Goal: Task Accomplishment & Management: Manage account settings

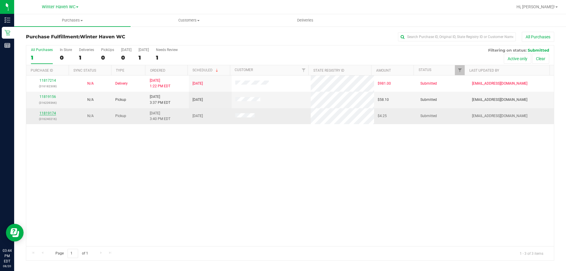
click at [47, 114] on link "11819174" at bounding box center [47, 113] width 17 height 4
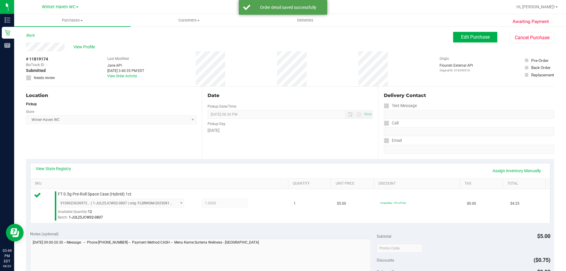
scroll to position [147, 0]
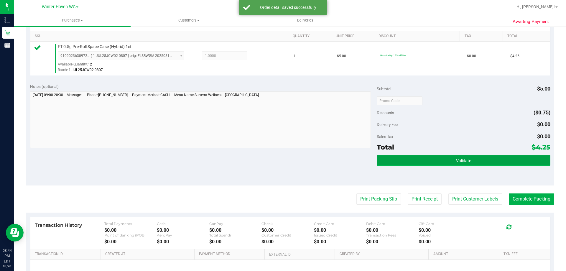
click at [477, 161] on button "Validate" at bounding box center [463, 160] width 173 height 11
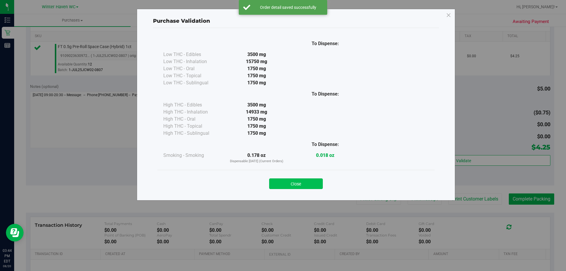
click at [293, 186] on button "Close" at bounding box center [296, 183] width 54 height 11
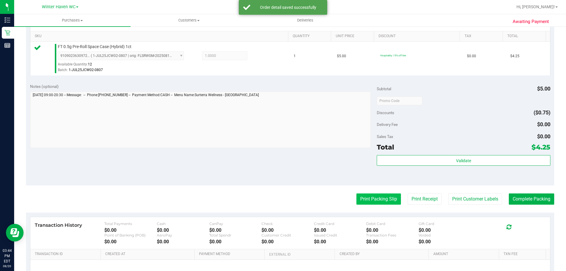
click at [373, 198] on button "Print Packing Slip" at bounding box center [378, 198] width 45 height 11
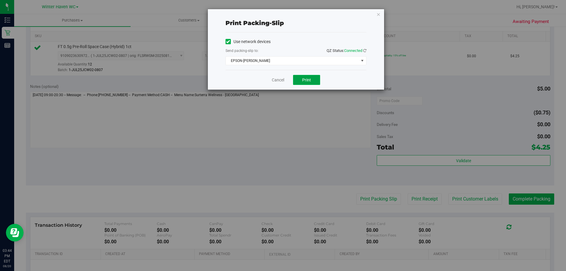
click at [308, 79] on span "Print" at bounding box center [306, 80] width 9 height 5
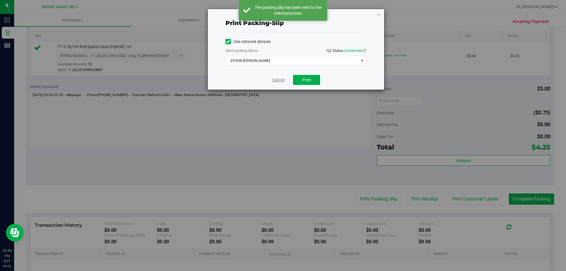
click at [276, 79] on link "Cancel" at bounding box center [278, 80] width 12 height 6
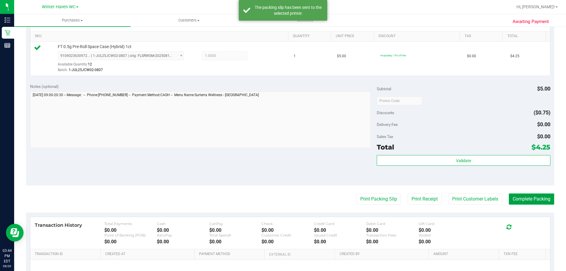
click at [533, 197] on button "Complete Packing" at bounding box center [531, 198] width 45 height 11
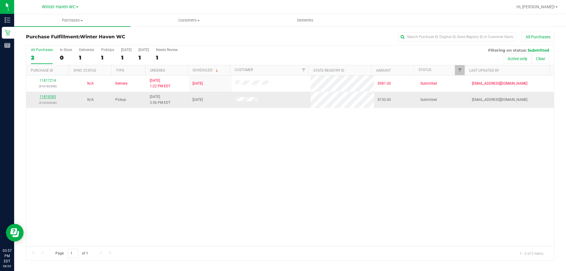
click at [48, 95] on link "11819283" at bounding box center [47, 97] width 17 height 4
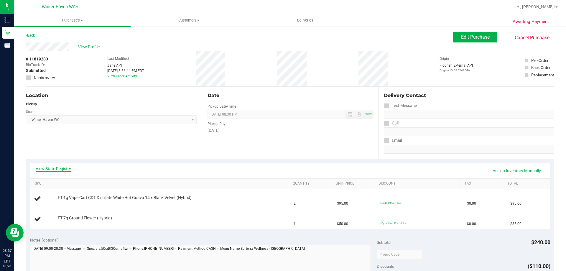
click at [59, 167] on link "View State Registry" at bounding box center [53, 169] width 35 height 6
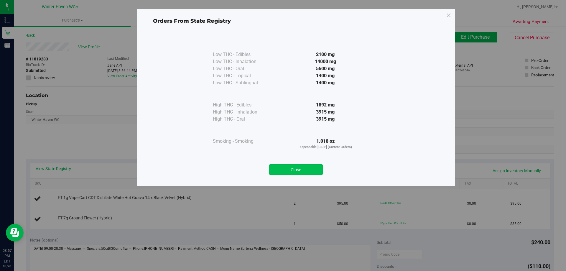
click at [301, 168] on button "Close" at bounding box center [296, 169] width 54 height 11
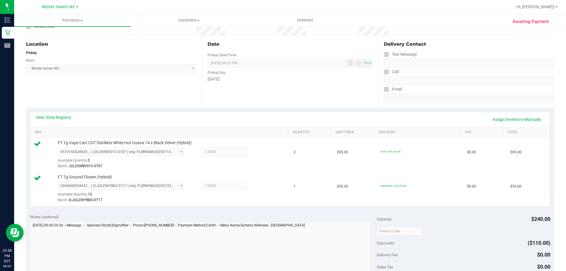
scroll to position [118, 0]
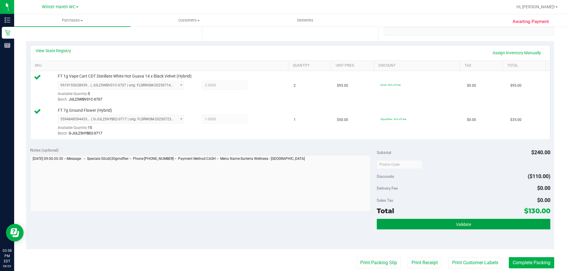
click at [480, 225] on button "Validate" at bounding box center [463, 224] width 173 height 11
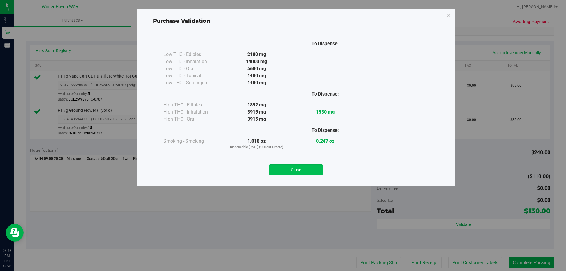
click at [308, 172] on button "Close" at bounding box center [296, 169] width 54 height 11
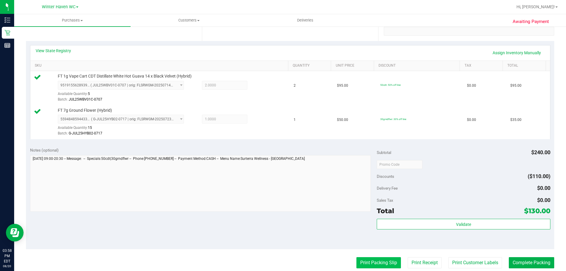
click at [362, 262] on button "Print Packing Slip" at bounding box center [378, 262] width 45 height 11
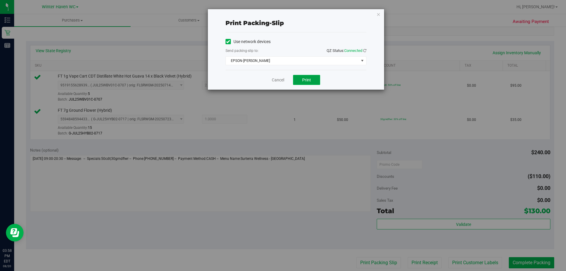
click at [302, 78] on span "Print" at bounding box center [306, 80] width 9 height 5
click at [281, 79] on link "Cancel" at bounding box center [278, 80] width 12 height 6
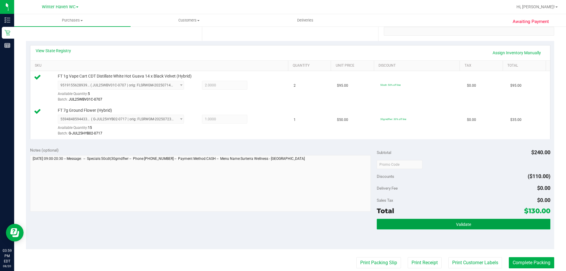
click at [464, 226] on span "Validate" at bounding box center [463, 224] width 15 height 5
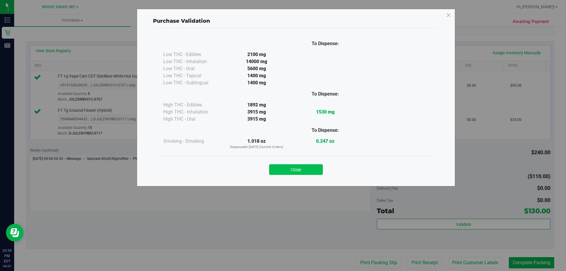
click at [291, 169] on button "Close" at bounding box center [296, 169] width 54 height 11
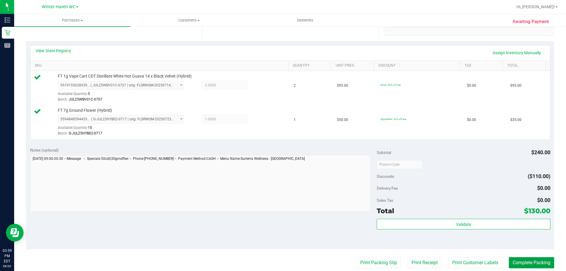
click at [523, 258] on button "Complete Packing" at bounding box center [531, 262] width 45 height 11
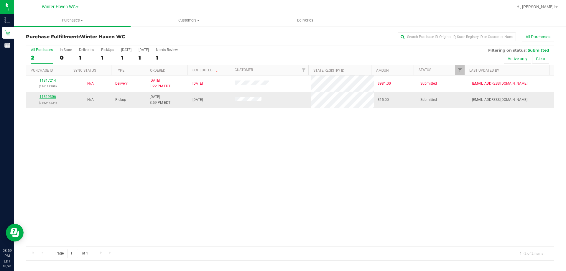
click at [49, 96] on link "11819306" at bounding box center [47, 97] width 17 height 4
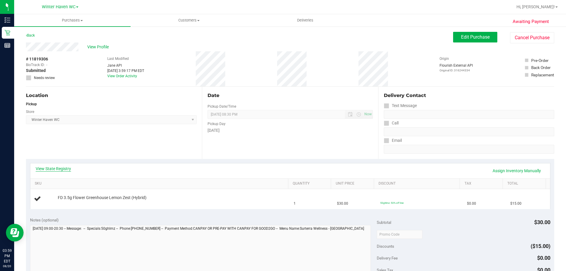
click at [62, 168] on link "View State Registry" at bounding box center [53, 169] width 35 height 6
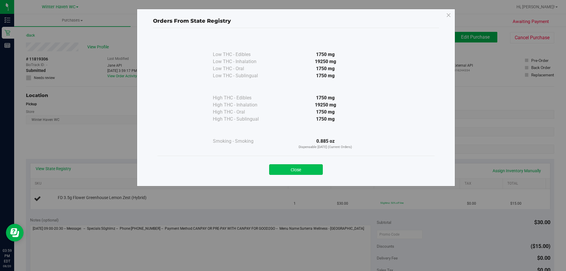
click at [291, 169] on button "Close" at bounding box center [296, 169] width 54 height 11
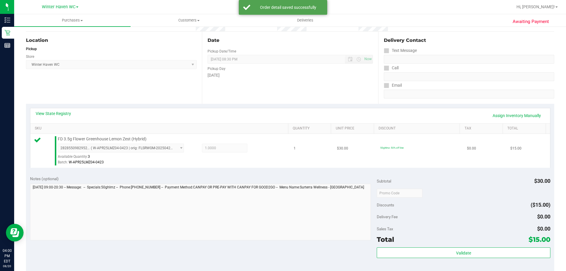
scroll to position [118, 0]
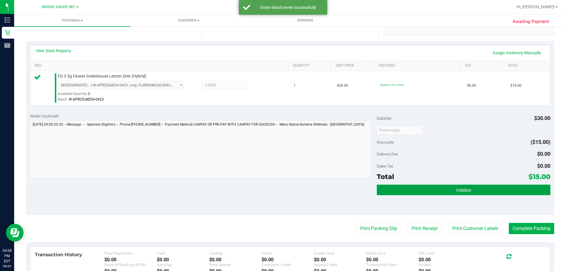
click at [403, 189] on button "Validate" at bounding box center [463, 189] width 173 height 11
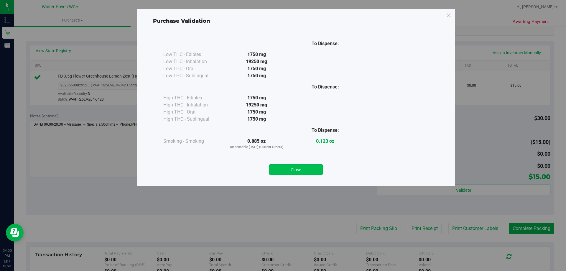
click at [293, 169] on button "Close" at bounding box center [296, 169] width 54 height 11
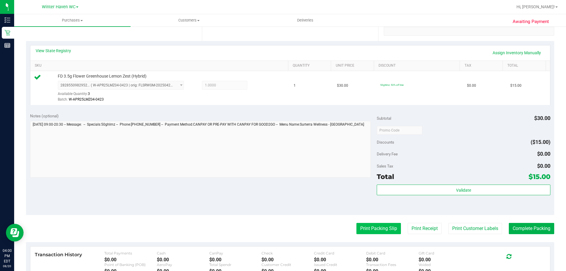
click at [377, 228] on button "Print Packing Slip" at bounding box center [378, 228] width 45 height 11
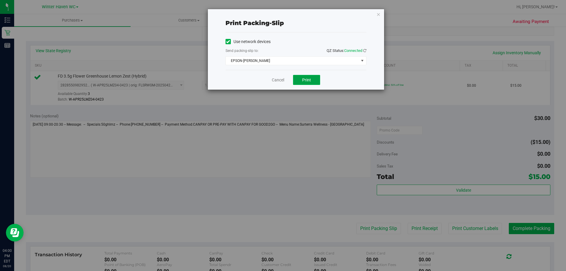
click at [312, 82] on button "Print" at bounding box center [306, 80] width 27 height 10
click at [283, 80] on link "Cancel" at bounding box center [278, 80] width 12 height 6
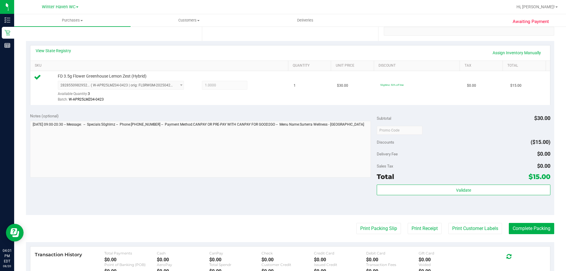
click at [475, 195] on div "Validate" at bounding box center [463, 197] width 173 height 27
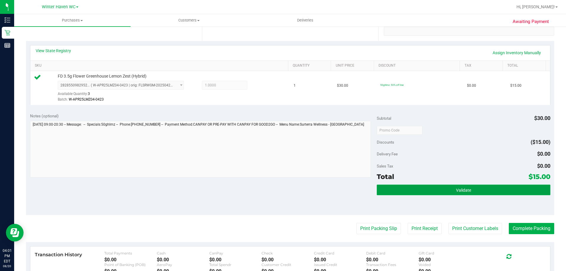
click at [472, 191] on button "Validate" at bounding box center [463, 189] width 173 height 11
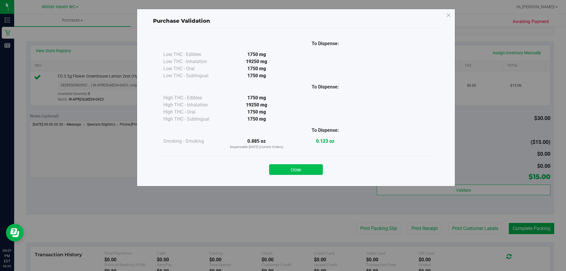
click at [313, 166] on button "Close" at bounding box center [296, 169] width 54 height 11
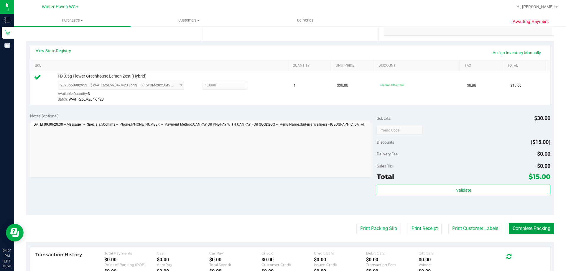
click at [523, 230] on button "Complete Packing" at bounding box center [531, 228] width 45 height 11
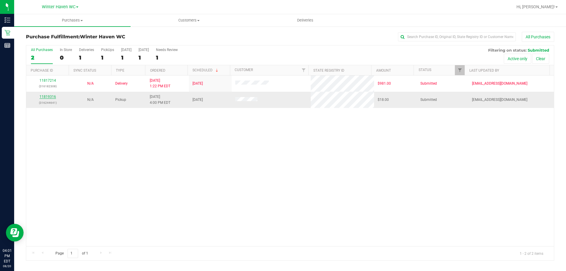
click at [54, 97] on link "11819316" at bounding box center [47, 97] width 17 height 4
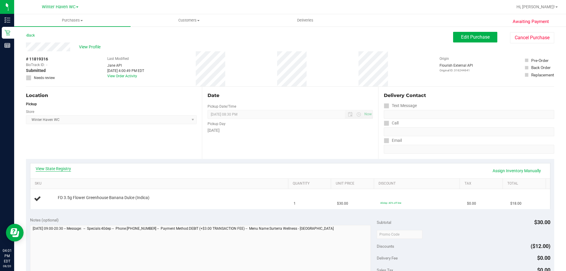
click at [67, 170] on link "View State Registry" at bounding box center [53, 169] width 35 height 6
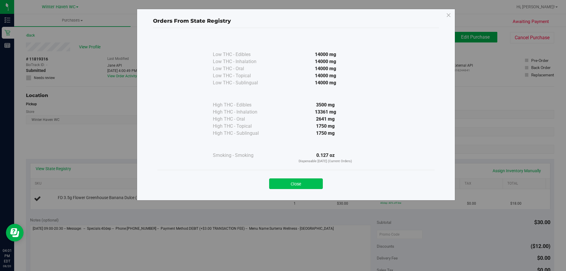
click at [287, 183] on button "Close" at bounding box center [296, 183] width 54 height 11
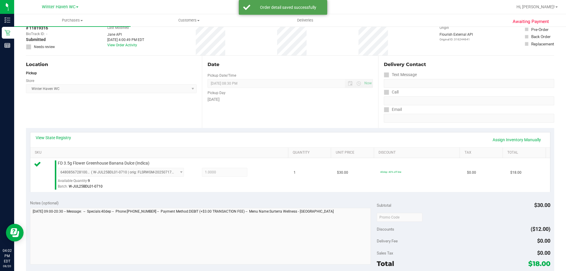
scroll to position [88, 0]
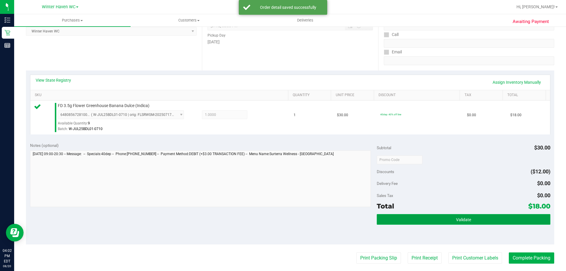
click at [378, 219] on button "Validate" at bounding box center [463, 219] width 173 height 11
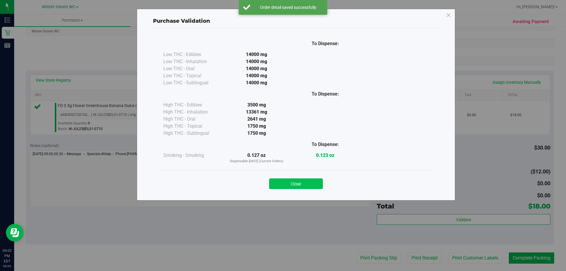
click at [300, 182] on button "Close" at bounding box center [296, 183] width 54 height 11
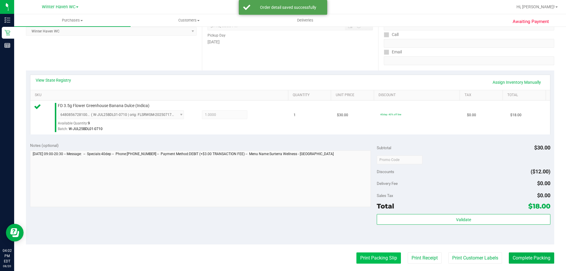
click at [361, 258] on button "Print Packing Slip" at bounding box center [378, 257] width 45 height 11
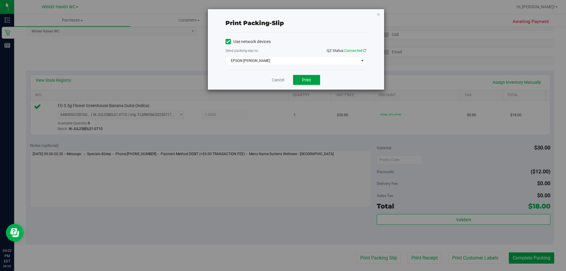
click at [306, 79] on span "Print" at bounding box center [306, 80] width 9 height 5
click at [281, 80] on link "Cancel" at bounding box center [278, 80] width 12 height 6
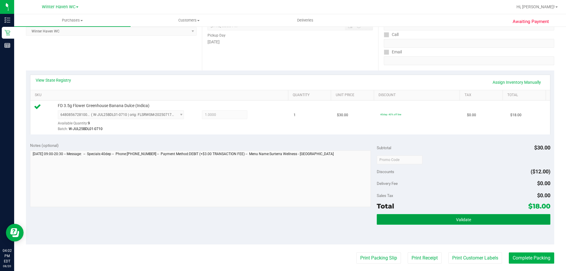
click at [448, 216] on button "Validate" at bounding box center [463, 219] width 173 height 11
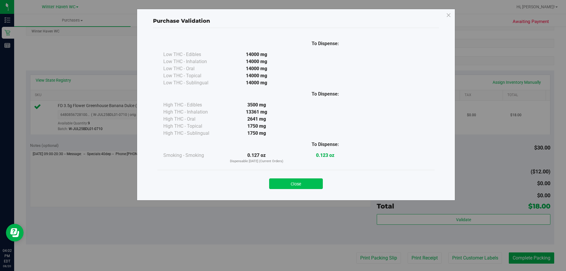
click at [291, 183] on button "Close" at bounding box center [296, 183] width 54 height 11
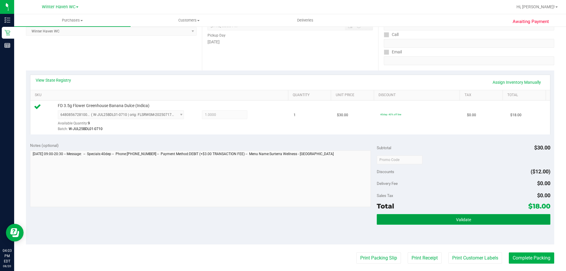
click at [404, 214] on button "Validate" at bounding box center [463, 219] width 173 height 11
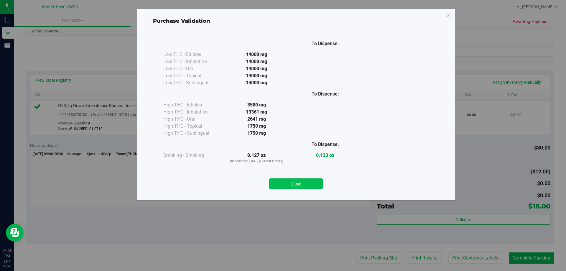
click at [312, 186] on button "Close" at bounding box center [296, 183] width 54 height 11
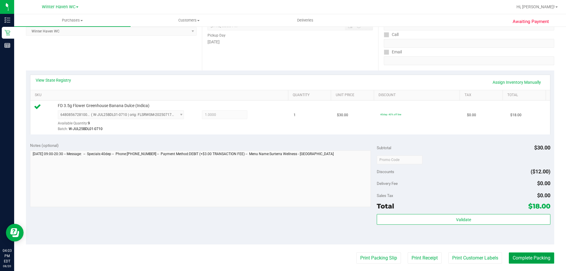
click at [535, 258] on button "Complete Packing" at bounding box center [531, 257] width 45 height 11
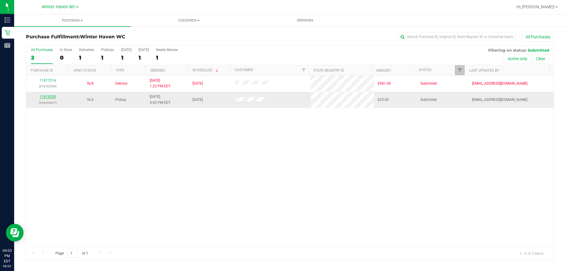
click at [49, 97] on link "11819330" at bounding box center [47, 97] width 17 height 4
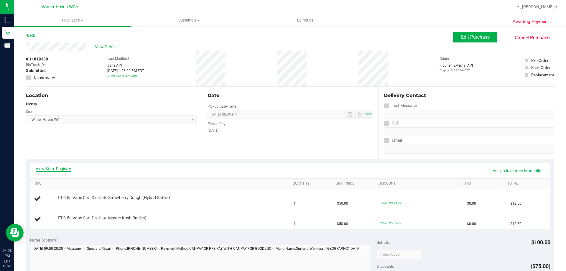
click at [58, 168] on link "View State Registry" at bounding box center [53, 169] width 35 height 6
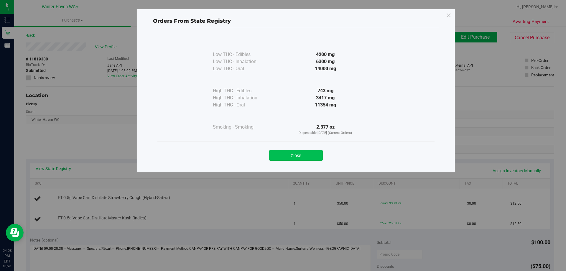
click at [286, 154] on button "Close" at bounding box center [296, 155] width 54 height 11
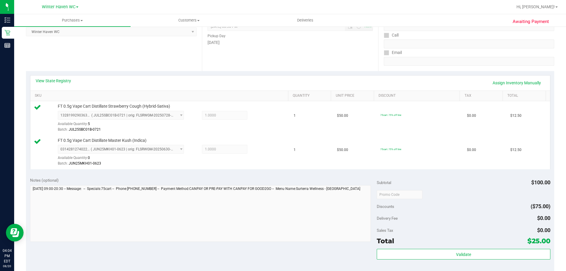
scroll to position [118, 0]
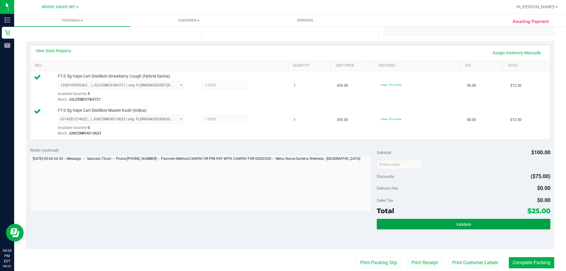
click at [391, 225] on button "Validate" at bounding box center [463, 224] width 173 height 11
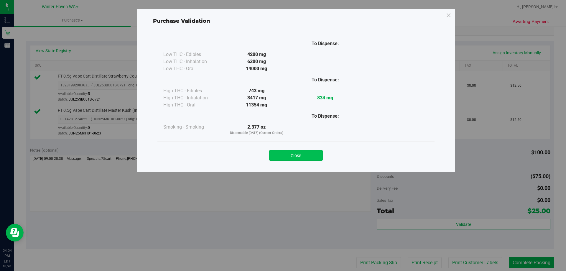
click at [297, 157] on button "Close" at bounding box center [296, 155] width 54 height 11
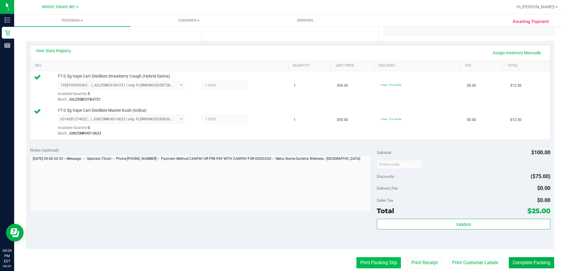
click at [384, 264] on button "Print Packing Slip" at bounding box center [378, 262] width 45 height 11
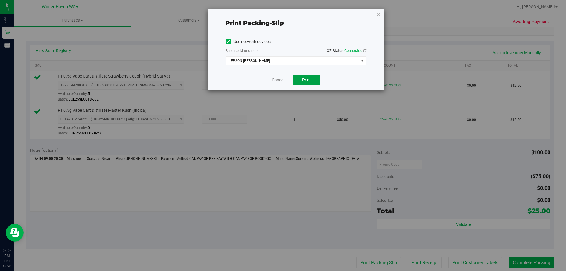
click at [305, 79] on span "Print" at bounding box center [306, 80] width 9 height 5
click at [282, 82] on link "Cancel" at bounding box center [278, 80] width 12 height 6
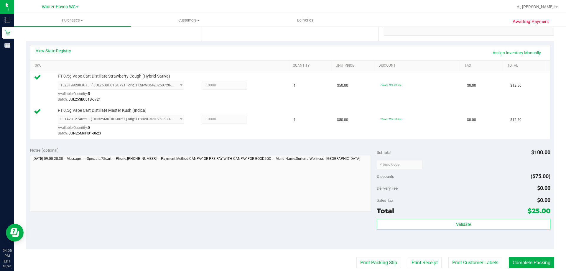
click at [429, 229] on div "Validate" at bounding box center [463, 224] width 173 height 11
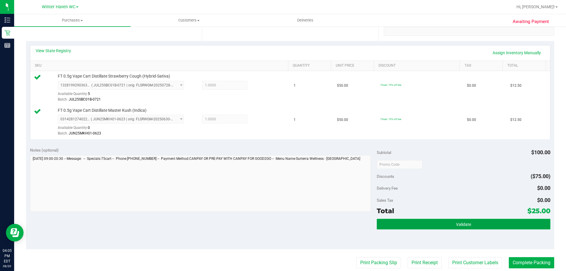
click at [429, 222] on button "Validate" at bounding box center [463, 224] width 173 height 11
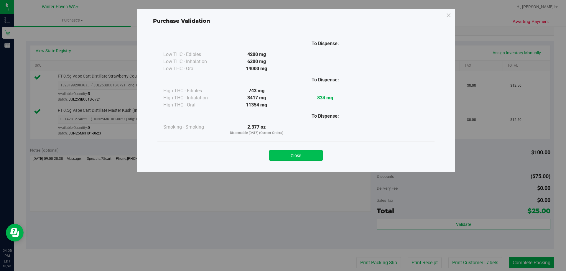
click at [298, 157] on button "Close" at bounding box center [296, 155] width 54 height 11
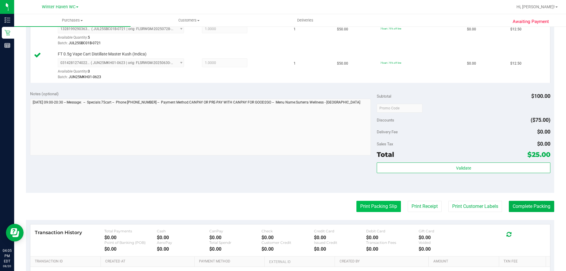
scroll to position [206, 0]
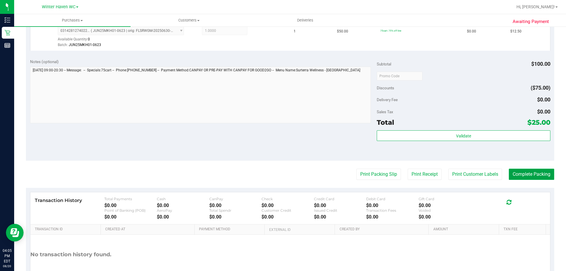
click at [545, 172] on button "Complete Packing" at bounding box center [531, 174] width 45 height 11
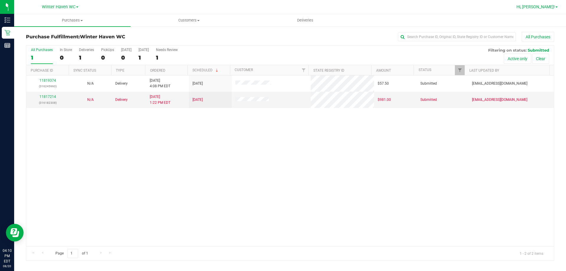
click at [543, 9] on span "Hi, [PERSON_NAME]!" at bounding box center [535, 6] width 38 height 5
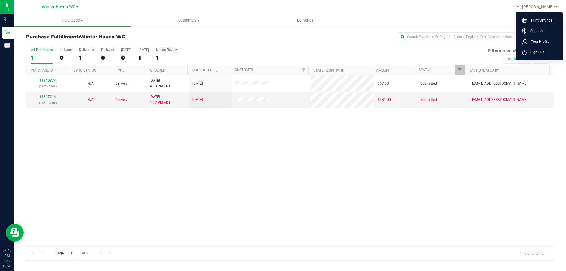
click at [484, 178] on div "11819374 (316245960) N/A Delivery [DATE] 4:08 PM EDT 8/21/2025 $57.50 Submitted…" at bounding box center [290, 160] width 528 height 171
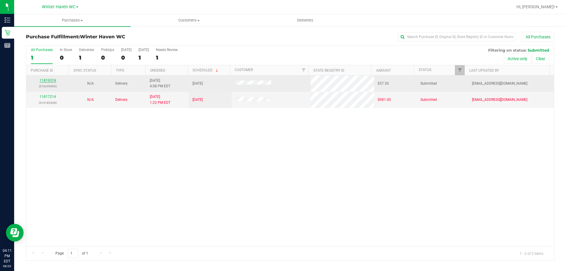
click at [47, 82] on link "11819374" at bounding box center [47, 80] width 17 height 4
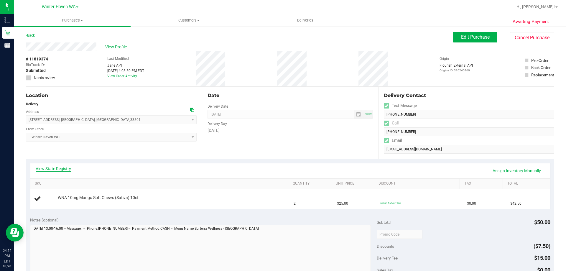
click at [63, 169] on link "View State Registry" at bounding box center [53, 169] width 35 height 6
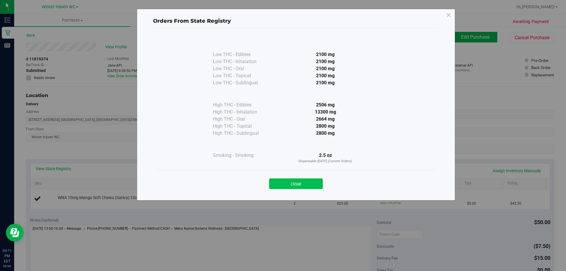
click at [306, 184] on button "Close" at bounding box center [296, 183] width 54 height 11
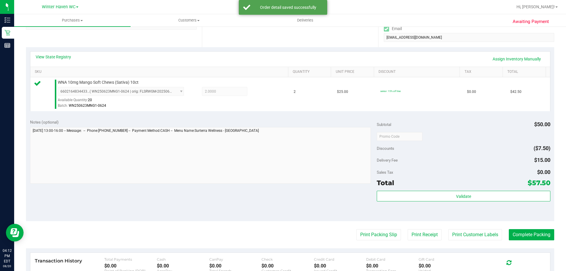
scroll to position [177, 0]
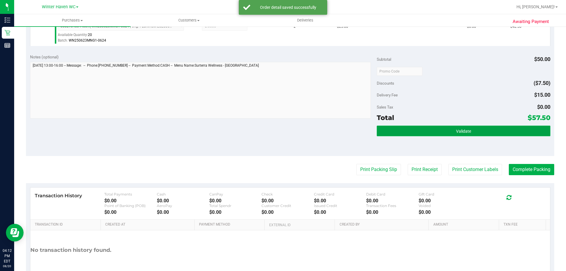
click at [436, 129] on button "Validate" at bounding box center [463, 131] width 173 height 11
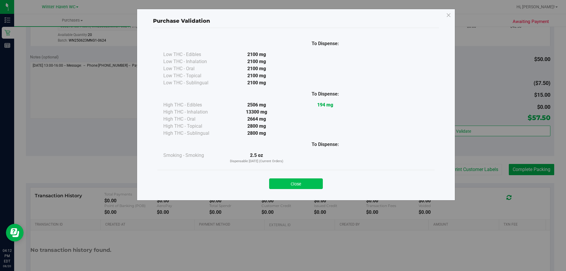
click at [301, 185] on button "Close" at bounding box center [296, 183] width 54 height 11
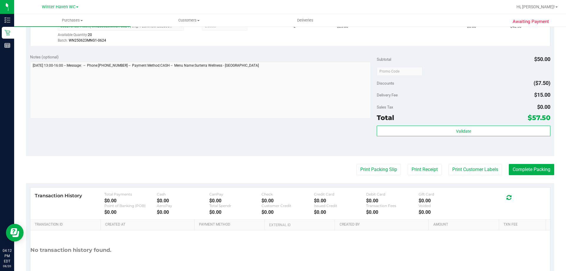
scroll to position [118, 0]
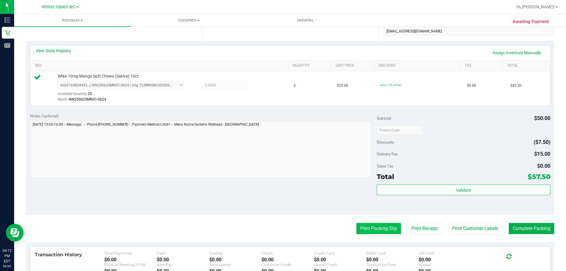
click at [384, 230] on button "Print Packing Slip" at bounding box center [378, 228] width 45 height 11
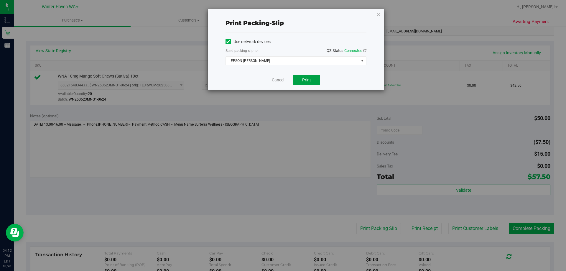
click at [311, 80] on button "Print" at bounding box center [306, 80] width 27 height 10
click at [279, 79] on link "Cancel" at bounding box center [278, 80] width 12 height 6
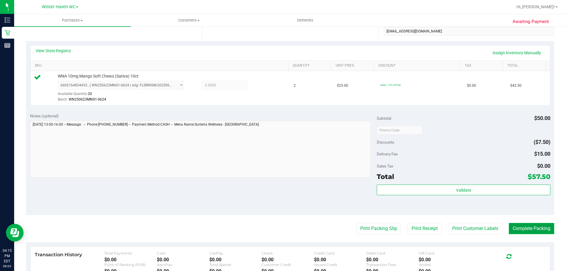
click at [539, 228] on button "Complete Packing" at bounding box center [531, 228] width 45 height 11
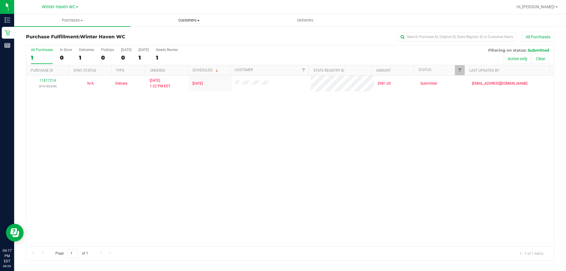
click at [195, 20] on span "Customers" at bounding box center [189, 20] width 116 height 5
click at [177, 43] on span "Add a new customer" at bounding box center [158, 42] width 55 height 5
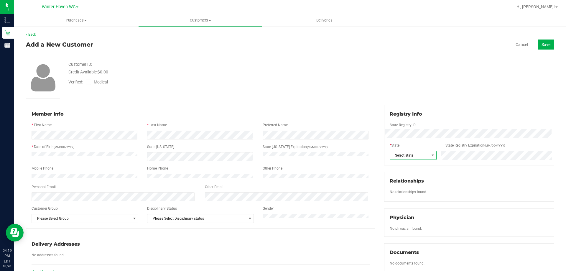
click at [403, 156] on span "Select state" at bounding box center [409, 155] width 39 height 8
click at [399, 227] on li "FL" at bounding box center [410, 227] width 46 height 10
click at [89, 82] on icon at bounding box center [89, 82] width 4 height 0
click at [0, 0] on input "Medical" at bounding box center [0, 0] width 0 height 0
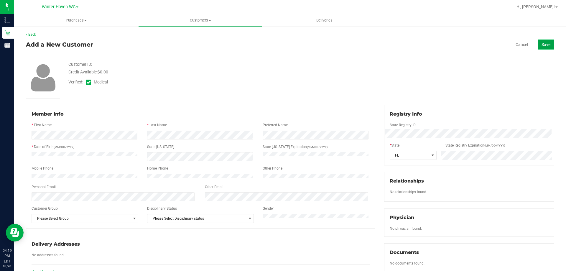
click at [543, 47] on span "Save" at bounding box center [545, 44] width 9 height 5
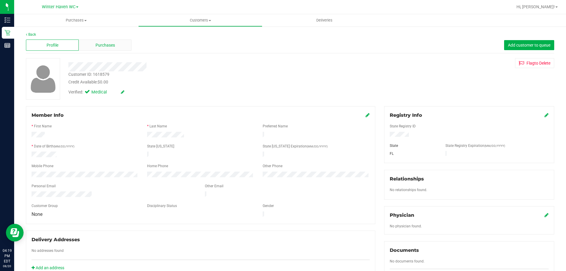
click at [107, 44] on span "Purchases" at bounding box center [104, 45] width 19 height 6
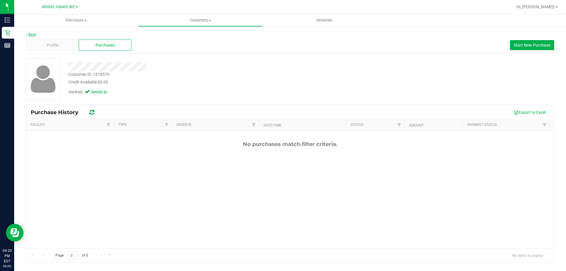
click at [29, 35] on link "Back" at bounding box center [31, 34] width 10 height 4
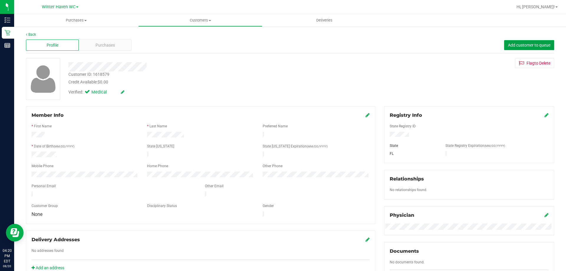
click at [543, 43] on span "Add customer to queue" at bounding box center [529, 45] width 42 height 5
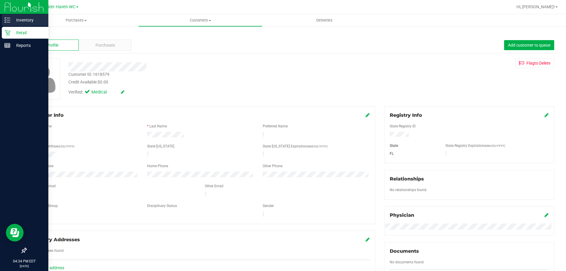
click at [24, 19] on p "Inventory" at bounding box center [27, 20] width 35 height 7
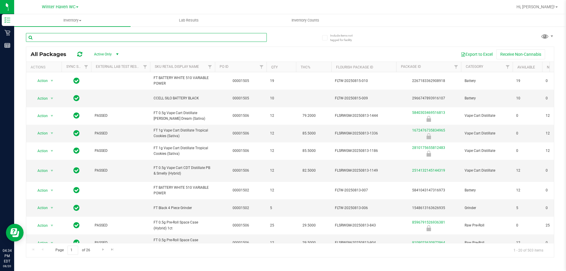
click at [44, 38] on input "text" at bounding box center [146, 37] width 241 height 9
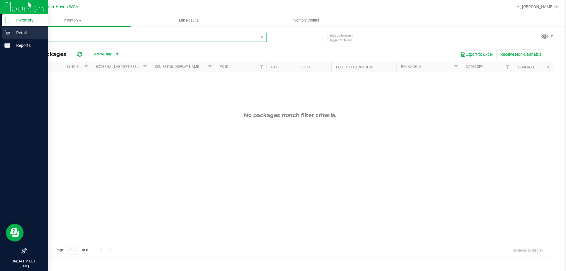
type input "lunar"
click at [19, 31] on p "Retail" at bounding box center [27, 32] width 35 height 7
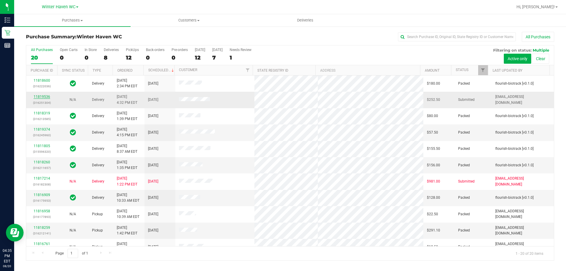
click at [41, 97] on link "11819536" at bounding box center [42, 97] width 17 height 4
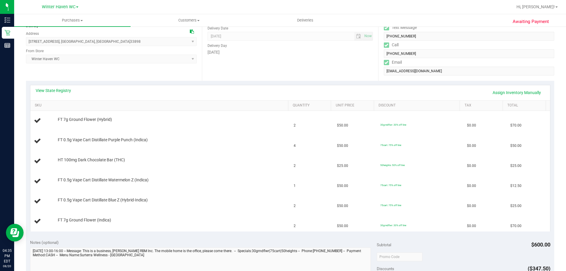
scroll to position [59, 0]
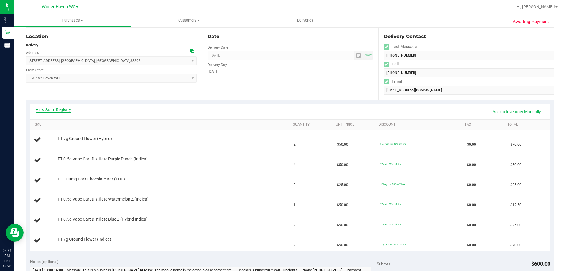
click at [55, 111] on link "View State Registry" at bounding box center [53, 110] width 35 height 6
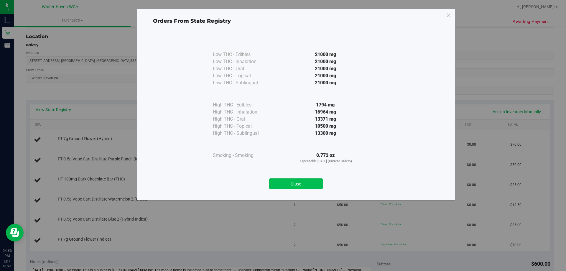
click at [289, 189] on button "Close" at bounding box center [296, 183] width 54 height 11
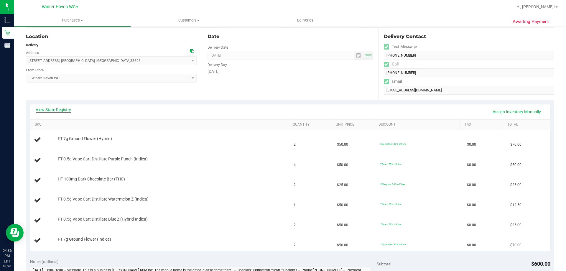
click at [47, 108] on link "View State Registry" at bounding box center [53, 110] width 35 height 6
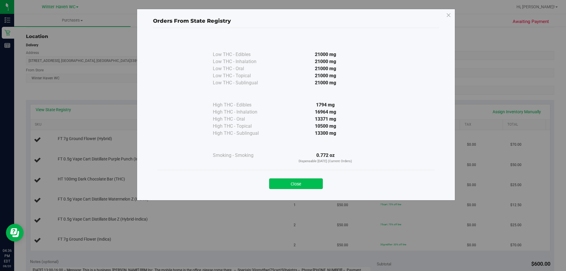
click at [279, 181] on button "Close" at bounding box center [296, 183] width 54 height 11
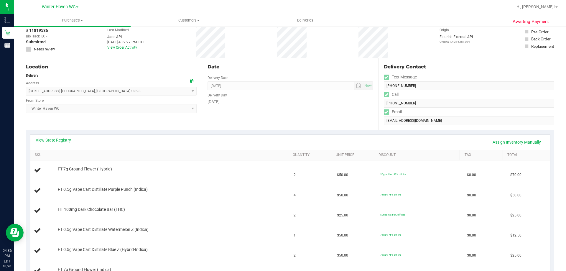
scroll to position [0, 0]
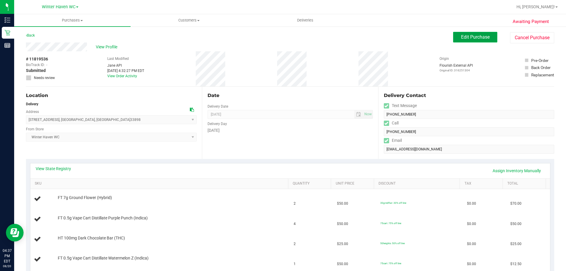
click at [470, 36] on span "Edit Purchase" at bounding box center [475, 37] width 29 height 6
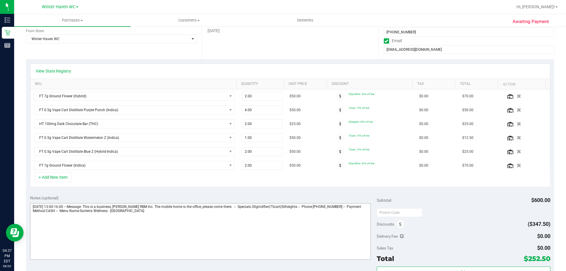
scroll to position [147, 0]
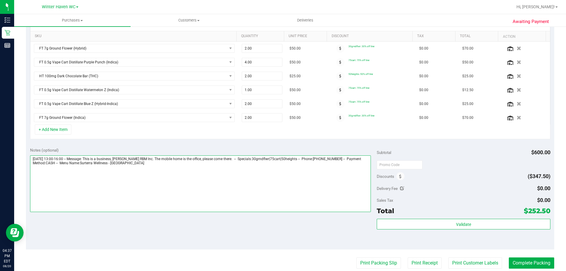
click at [138, 165] on textarea at bounding box center [200, 183] width 341 height 57
click at [182, 170] on textarea at bounding box center [200, 183] width 341 height 57
click at [202, 170] on textarea at bounding box center [200, 183] width 341 height 57
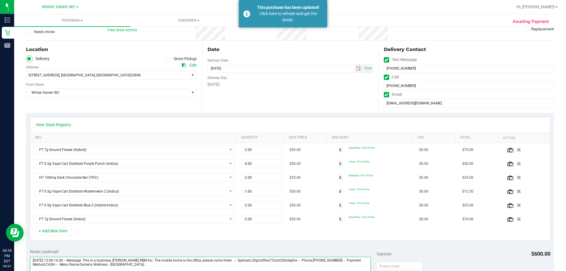
scroll to position [0, 0]
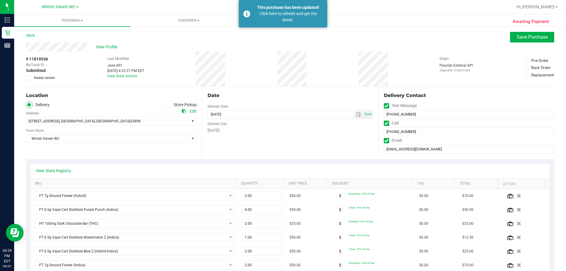
type textarea "[DATE] 13:00-16:00 -- Message: This is a business, [PERSON_NAME] RBM Inc. The m…"
click at [27, 78] on icon at bounding box center [29, 78] width 4 height 0
click at [0, 0] on input "Needs review" at bounding box center [0, 0] width 0 height 0
click at [528, 35] on span "Save Purchase" at bounding box center [532, 37] width 31 height 6
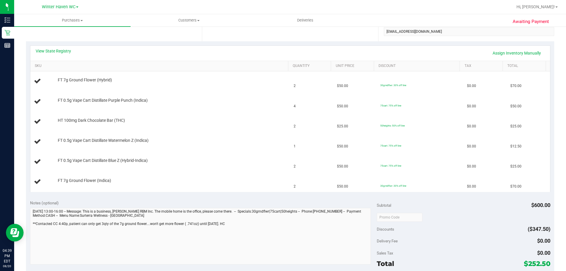
scroll to position [118, 0]
click at [208, 133] on td "FT 0.5g Vape Cart Distillate Watermelon Z (Indica)" at bounding box center [160, 141] width 260 height 20
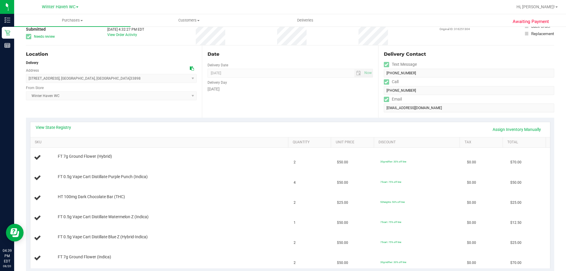
scroll to position [0, 0]
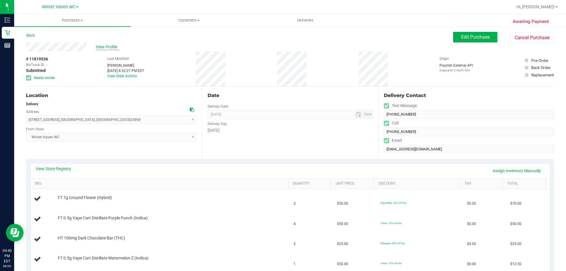
click at [108, 45] on span "View Profile" at bounding box center [108, 47] width 24 height 6
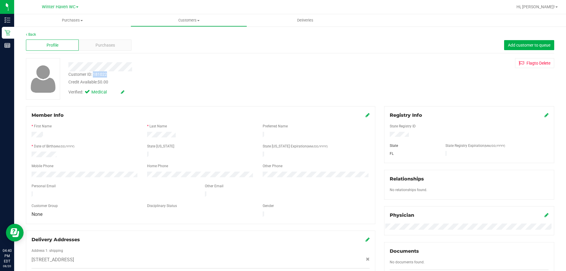
drag, startPoint x: 111, startPoint y: 75, endPoint x: 93, endPoint y: 74, distance: 17.1
click at [93, 74] on div "Customer ID: 181022 Credit Available: $0.00" at bounding box center [198, 78] width 268 height 14
copy div "181022"
click at [98, 43] on div "Purchases" at bounding box center [105, 44] width 53 height 11
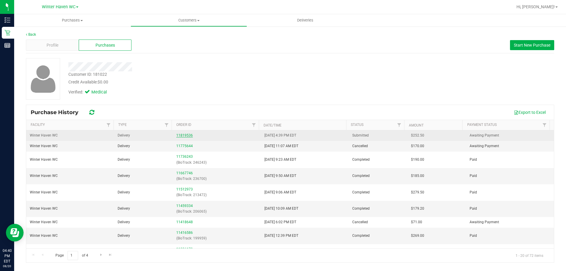
click at [185, 134] on link "11819536" at bounding box center [184, 135] width 17 height 4
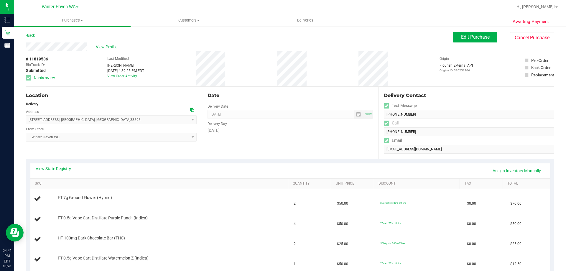
click at [164, 188] on th "SKU" at bounding box center [159, 184] width 258 height 11
click at [32, 36] on link "Back" at bounding box center [30, 35] width 9 height 4
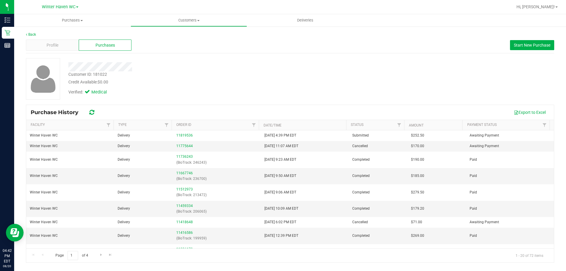
click at [184, 55] on div "Back Profile Purchases Start New Purchase Customer ID: 181022 Credit Available:…" at bounding box center [290, 147] width 528 height 231
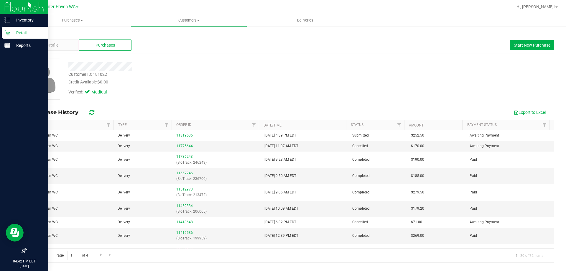
click at [22, 32] on p "Retail" at bounding box center [27, 32] width 35 height 7
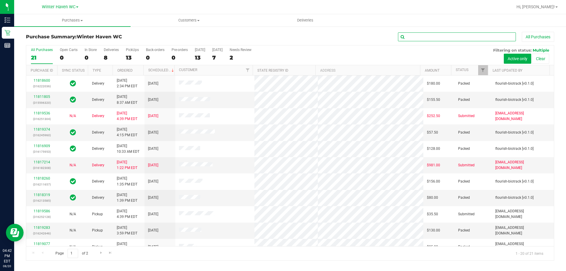
paste input "11818479"
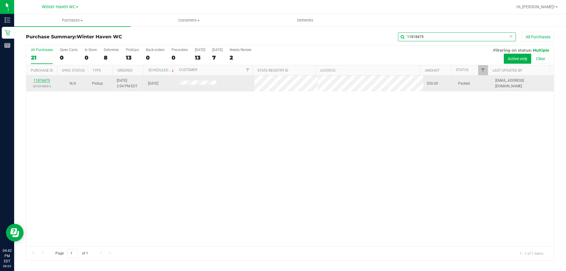
type input "11818479"
click at [40, 80] on link "11818479" at bounding box center [42, 80] width 17 height 4
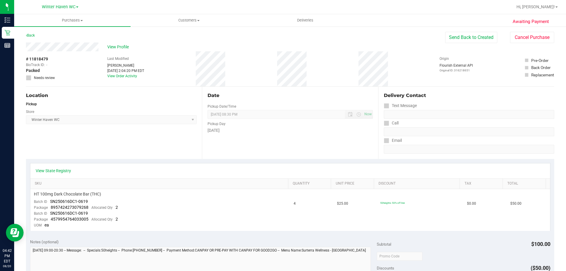
click at [172, 38] on div "Back Send Back to Created Cancel Purchase" at bounding box center [290, 37] width 528 height 11
click at [528, 36] on button "Cancel Purchase" at bounding box center [532, 37] width 44 height 11
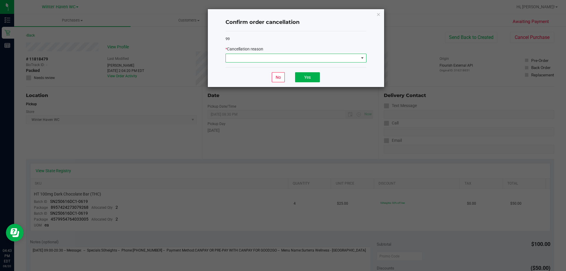
click at [273, 57] on span at bounding box center [292, 58] width 133 height 8
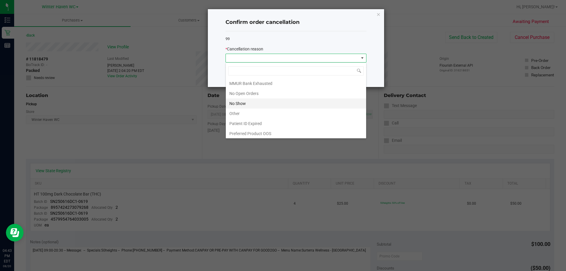
scroll to position [41, 0]
click at [241, 103] on li "No Show" at bounding box center [296, 102] width 140 height 10
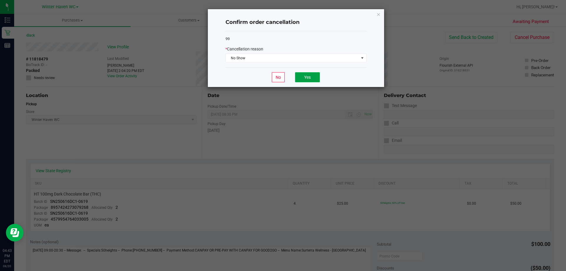
click at [311, 76] on button "Yes" at bounding box center [307, 77] width 25 height 10
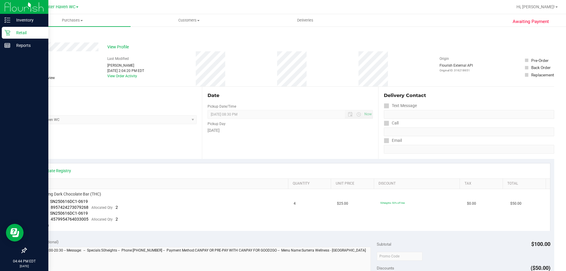
click at [18, 32] on p "Retail" at bounding box center [27, 32] width 35 height 7
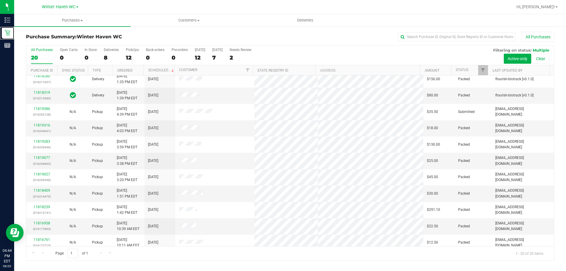
scroll to position [38, 0]
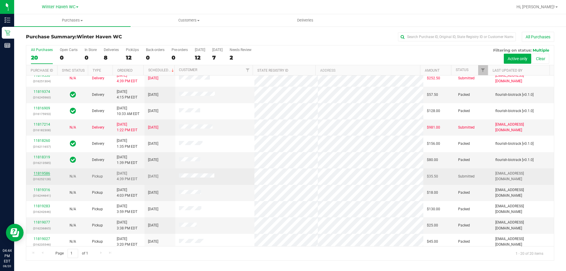
click at [44, 172] on link "11819586" at bounding box center [42, 173] width 17 height 4
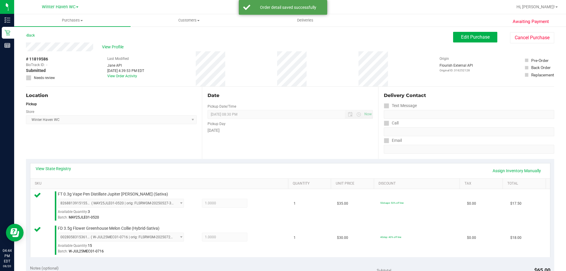
scroll to position [147, 0]
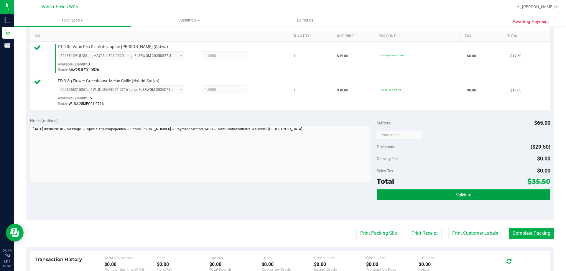
click at [506, 197] on button "Validate" at bounding box center [463, 194] width 173 height 11
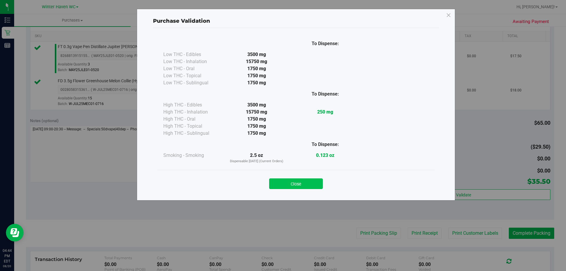
click at [305, 187] on button "Close" at bounding box center [296, 183] width 54 height 11
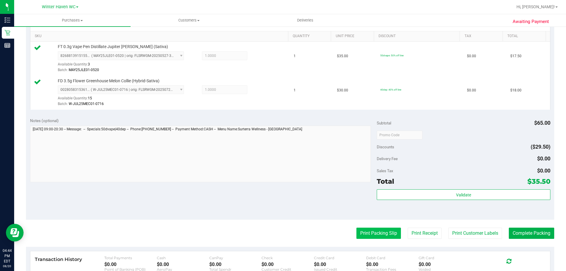
click at [369, 233] on button "Print Packing Slip" at bounding box center [378, 233] width 45 height 11
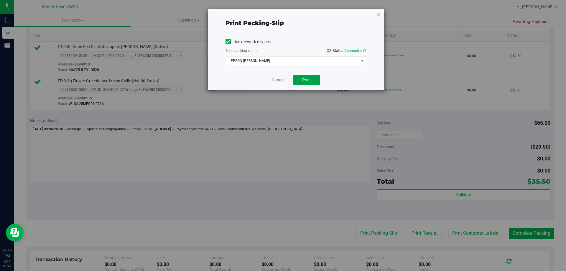
click at [304, 81] on span "Print" at bounding box center [306, 80] width 9 height 5
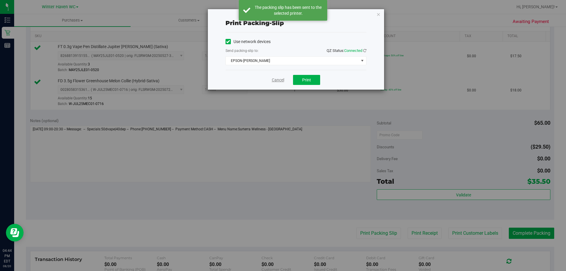
click at [277, 81] on link "Cancel" at bounding box center [278, 80] width 12 height 6
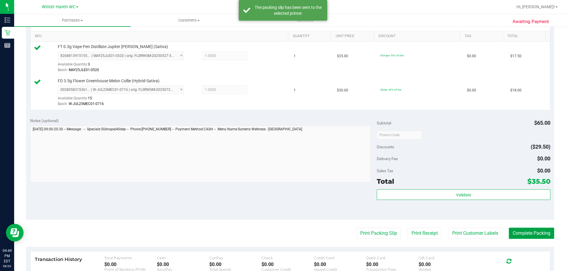
click at [536, 230] on button "Complete Packing" at bounding box center [531, 233] width 45 height 11
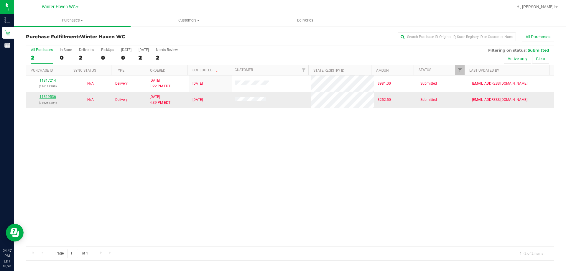
click at [52, 98] on link "11819536" at bounding box center [47, 97] width 17 height 4
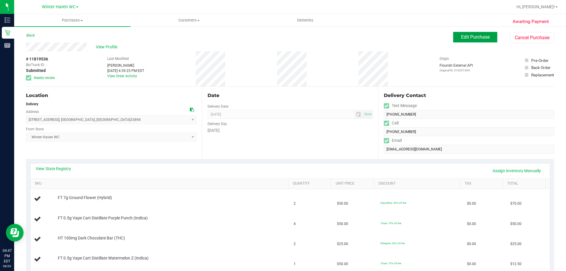
click at [467, 37] on span "Edit Purchase" at bounding box center [475, 37] width 29 height 6
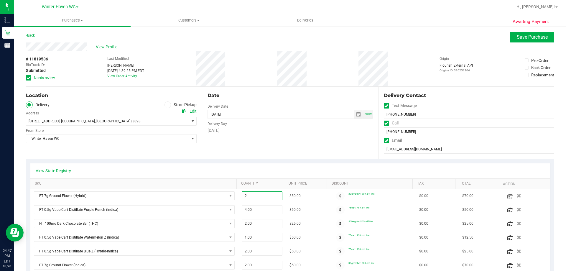
drag, startPoint x: 256, startPoint y: 195, endPoint x: 232, endPoint y: 193, distance: 24.3
click at [232, 193] on tr "FT 7g Ground Flower (Hybrid) 2.00 2 $50.00 30grndflwr: 30% off line $0.00 $70.00" at bounding box center [290, 196] width 520 height 14
type input "1"
type input "1.00"
click at [237, 164] on div "View State Registry" at bounding box center [290, 170] width 520 height 15
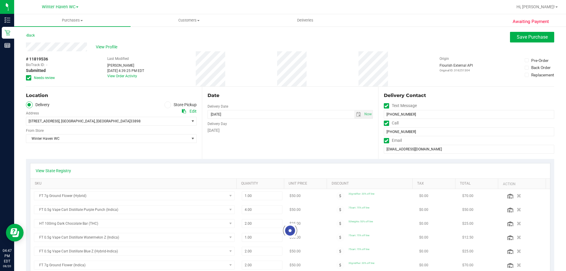
click at [29, 78] on icon at bounding box center [29, 78] width 4 height 0
click at [0, 0] on input "Needs review" at bounding box center [0, 0] width 0 height 0
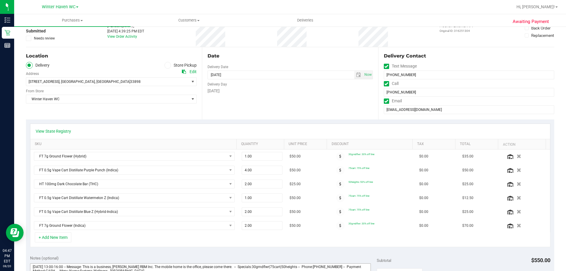
scroll to position [147, 0]
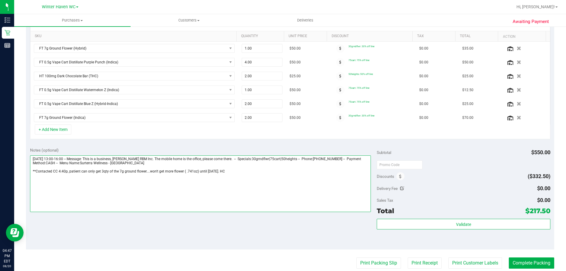
click at [240, 173] on textarea at bounding box center [200, 183] width 341 height 57
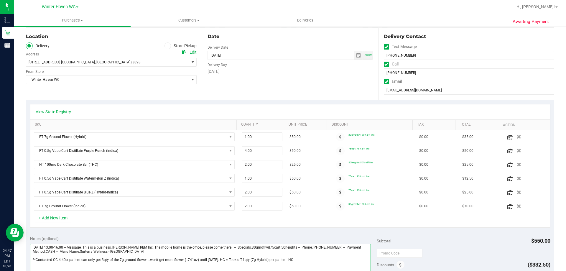
scroll to position [0, 0]
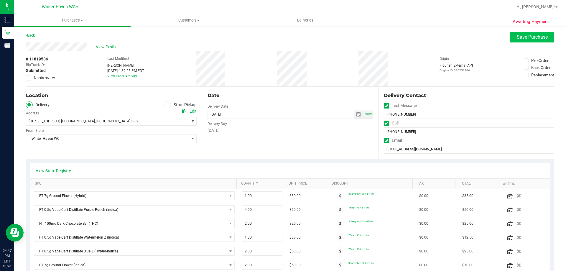
type textarea "[DATE] 13:00-16:00 -- Message: This is a business, [PERSON_NAME] RBM Inc. The m…"
click at [530, 37] on span "Save Purchase" at bounding box center [532, 37] width 31 height 6
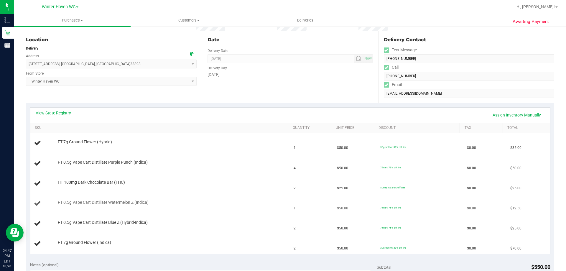
scroll to position [88, 0]
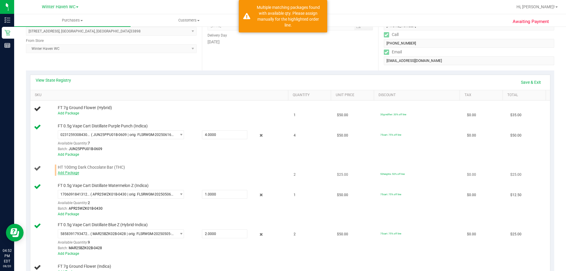
click at [74, 172] on link "Add Package" at bounding box center [68, 173] width 21 height 4
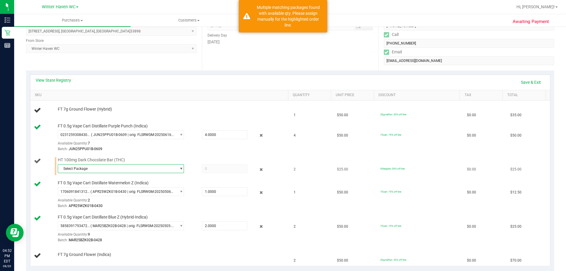
click at [90, 169] on span "Select Package" at bounding box center [117, 168] width 118 height 8
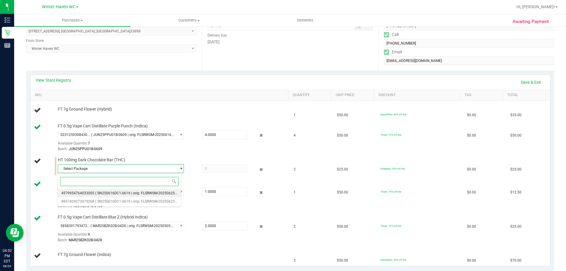
click at [93, 192] on li "4579954764033005 ( SN250616DC1-0619 | orig: FLSRWGM-20250625-1199 )" at bounding box center [119, 193] width 123 height 8
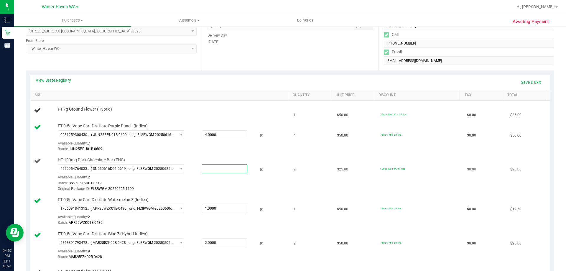
click at [211, 167] on span at bounding box center [224, 168] width 45 height 9
type input "2"
type input "2.0000"
click at [531, 83] on link "Save & Exit" at bounding box center [531, 82] width 28 height 10
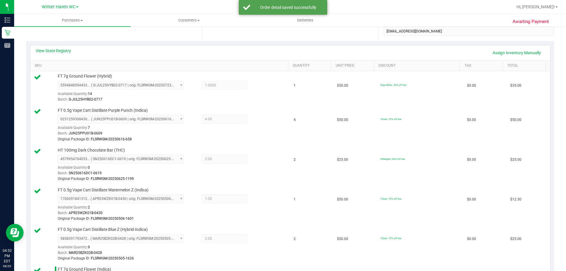
scroll to position [295, 0]
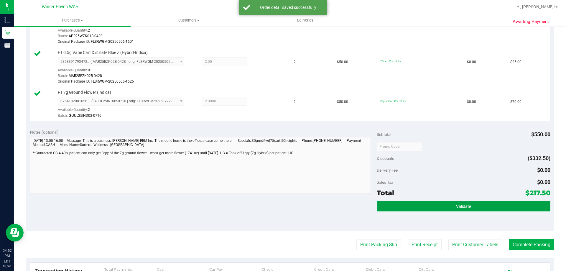
click at [494, 201] on button "Validate" at bounding box center [463, 206] width 173 height 11
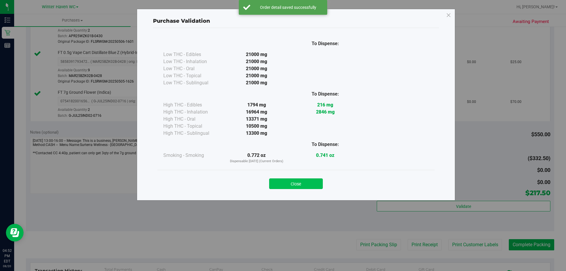
click at [311, 184] on button "Close" at bounding box center [296, 183] width 54 height 11
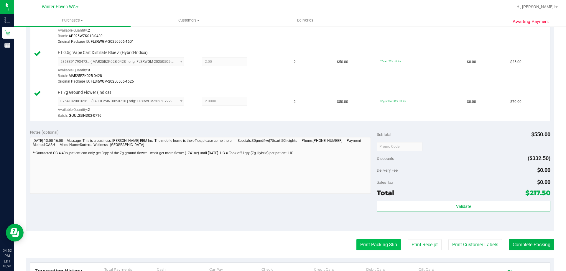
click at [370, 243] on button "Print Packing Slip" at bounding box center [378, 244] width 45 height 11
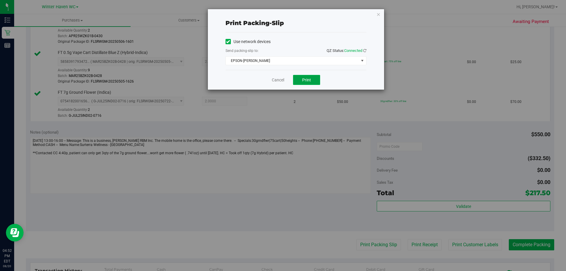
click at [309, 77] on button "Print" at bounding box center [306, 80] width 27 height 10
click at [280, 82] on link "Cancel" at bounding box center [278, 80] width 12 height 6
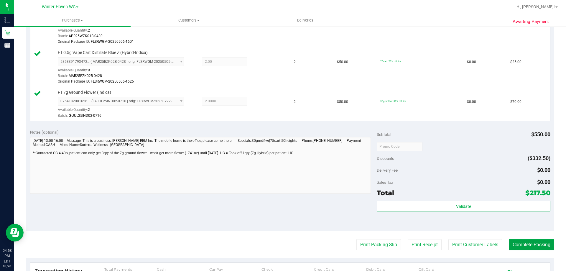
click at [531, 247] on button "Complete Packing" at bounding box center [531, 244] width 45 height 11
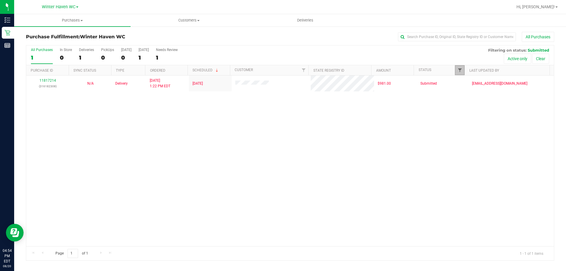
click at [460, 70] on span "Filter" at bounding box center [459, 70] width 5 height 5
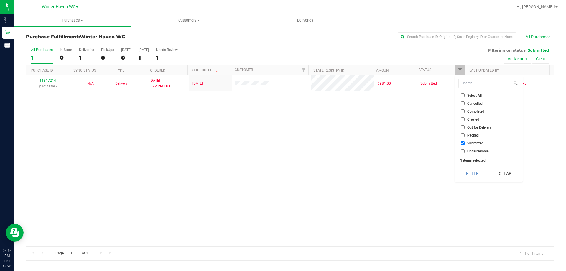
click at [462, 134] on input "Packed" at bounding box center [463, 135] width 4 height 4
checkbox input "true"
click at [469, 179] on button "Filter" at bounding box center [472, 173] width 28 height 13
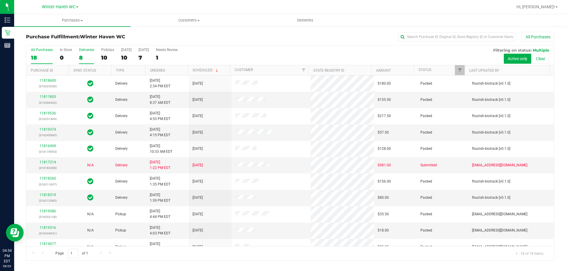
click at [83, 55] on div "8" at bounding box center [86, 57] width 15 height 7
click at [0, 0] on input "Deliveries 8" at bounding box center [0, 0] width 0 height 0
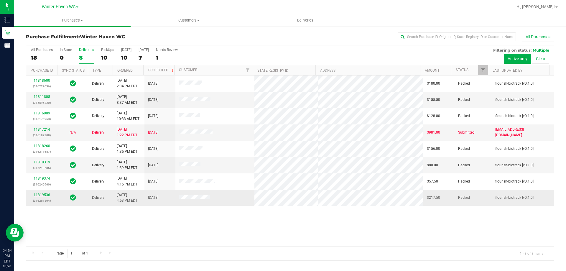
click at [40, 196] on link "11819536" at bounding box center [42, 195] width 17 height 4
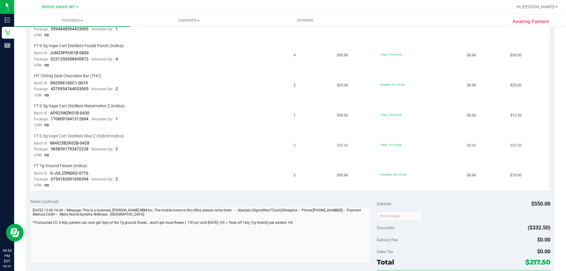
scroll to position [265, 0]
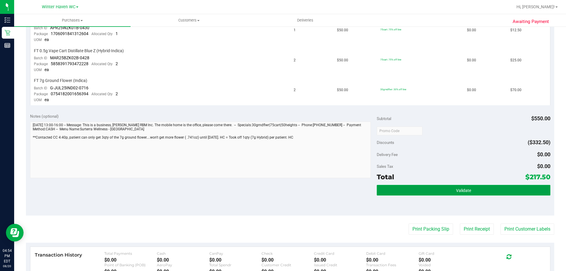
click at [474, 190] on button "Validate" at bounding box center [463, 190] width 173 height 11
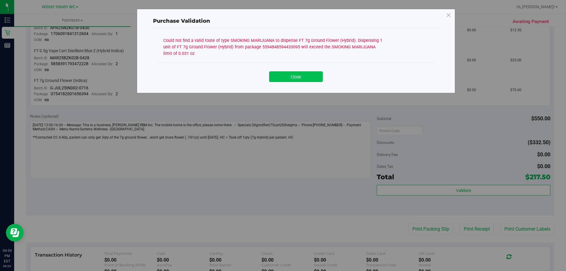
click at [297, 75] on button "Close" at bounding box center [296, 76] width 54 height 11
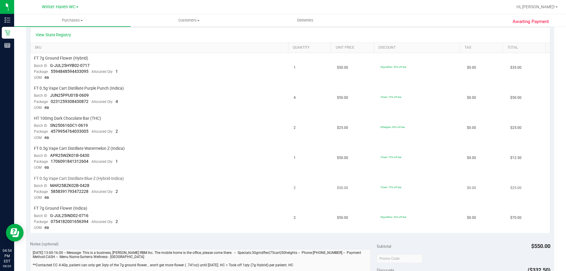
scroll to position [29, 0]
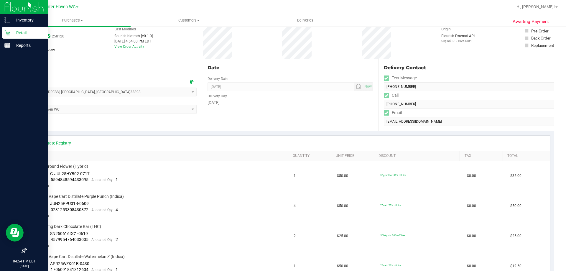
click at [19, 32] on p "Retail" at bounding box center [27, 32] width 35 height 7
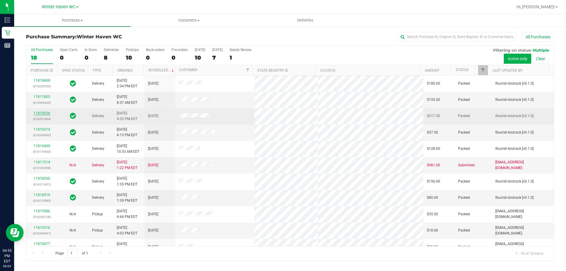
click at [39, 113] on link "11819536" at bounding box center [42, 113] width 17 height 4
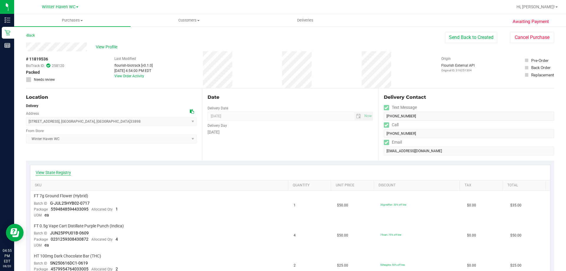
click at [58, 173] on link "View State Registry" at bounding box center [53, 172] width 35 height 6
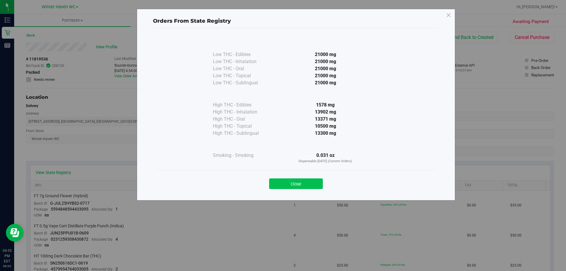
click at [290, 184] on button "Close" at bounding box center [296, 183] width 54 height 11
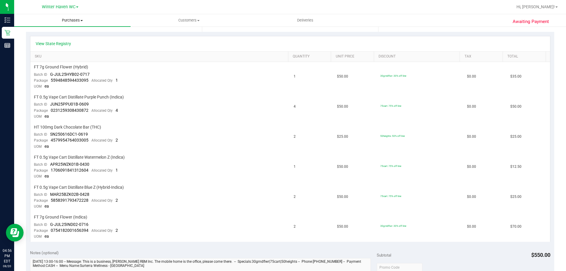
scroll to position [59, 0]
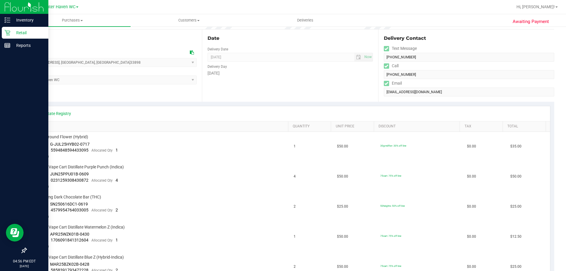
click at [19, 31] on p "Retail" at bounding box center [27, 32] width 35 height 7
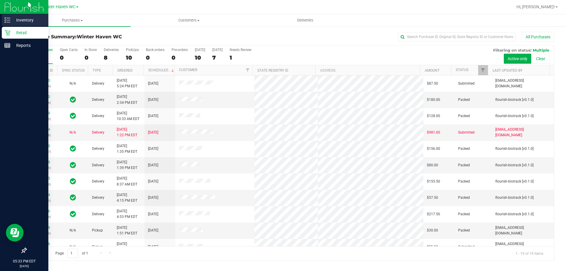
click at [27, 19] on p "Inventory" at bounding box center [27, 20] width 35 height 7
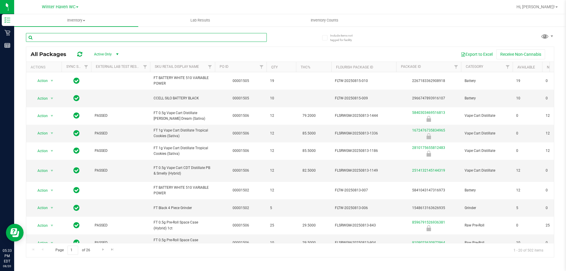
click at [83, 36] on input "text" at bounding box center [146, 37] width 241 height 9
type input "blue"
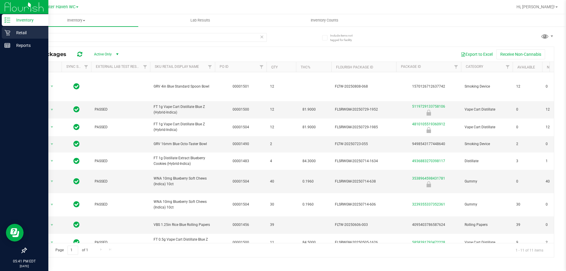
click at [20, 32] on p "Retail" at bounding box center [27, 32] width 35 height 7
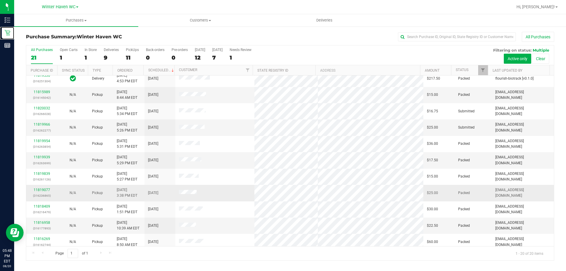
scroll to position [126, 0]
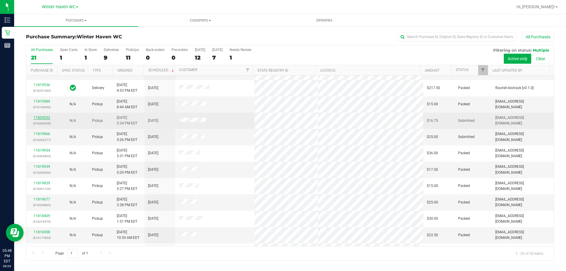
click at [40, 117] on link "11820032" at bounding box center [42, 118] width 17 height 4
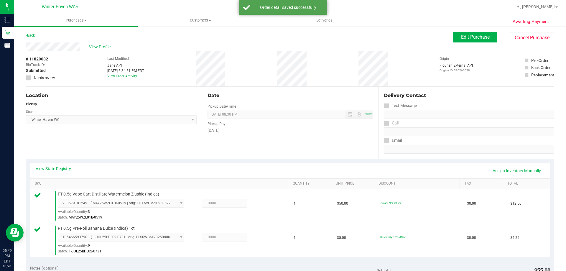
scroll to position [236, 0]
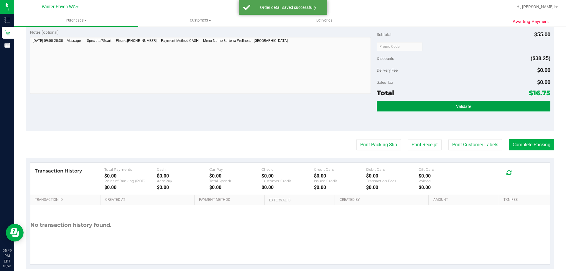
click at [507, 109] on button "Validate" at bounding box center [463, 106] width 173 height 11
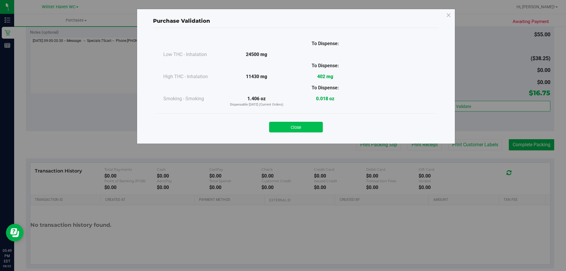
click at [316, 123] on button "Close" at bounding box center [296, 127] width 54 height 11
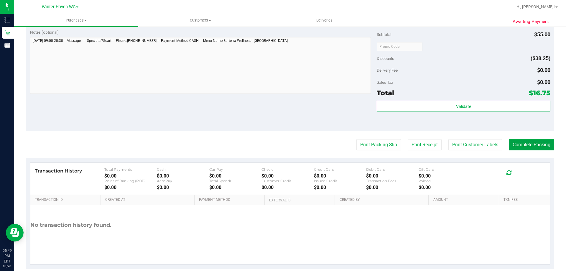
click at [532, 144] on button "Complete Packing" at bounding box center [531, 144] width 45 height 11
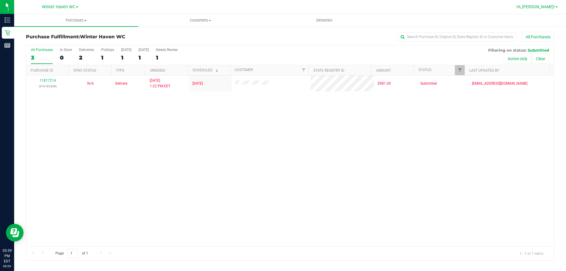
click at [549, 6] on span "Hi, [PERSON_NAME]!" at bounding box center [535, 6] width 38 height 5
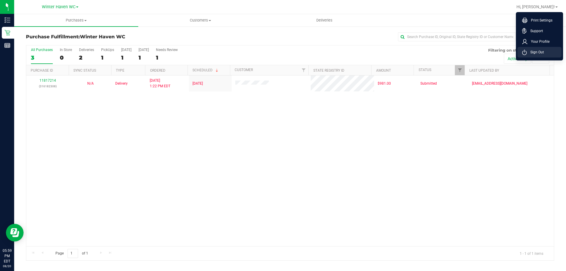
click at [540, 52] on span "Sign Out" at bounding box center [535, 52] width 17 height 6
